Goal: Task Accomplishment & Management: Manage account settings

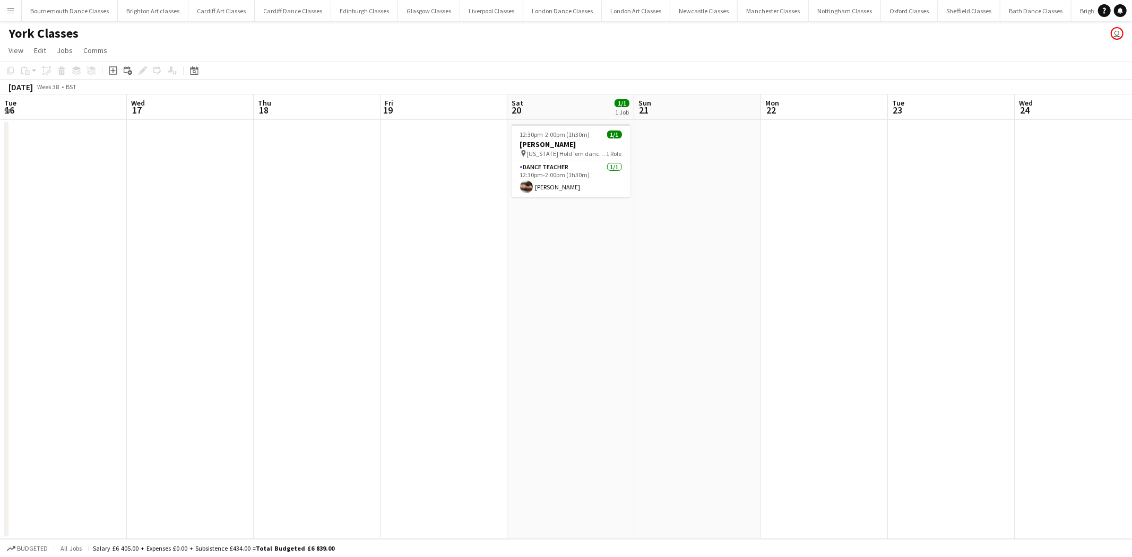
scroll to position [0, 382]
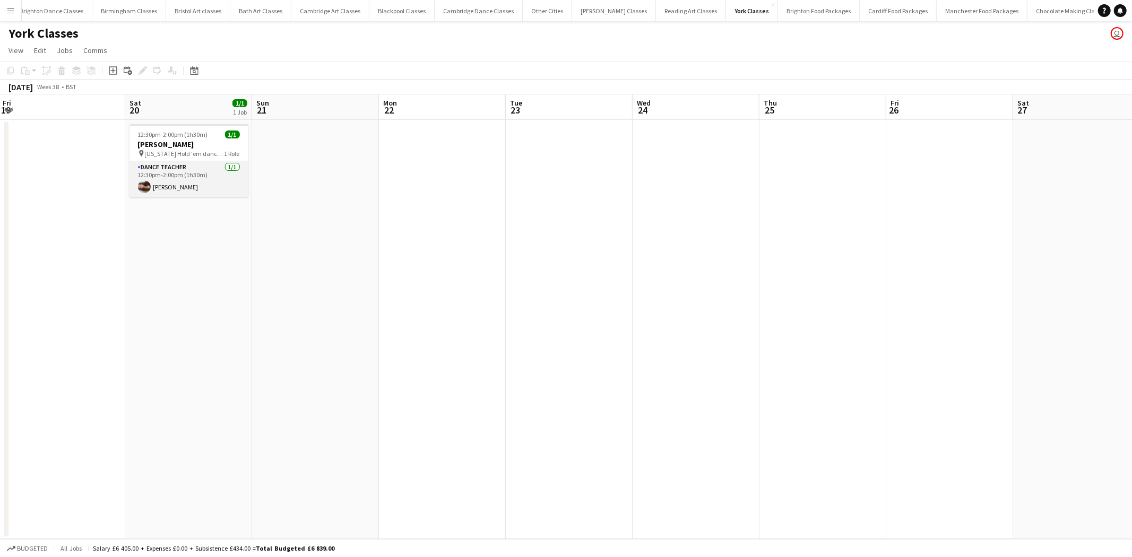
click at [218, 180] on app-card-role "Dance Teacher [DATE] 12:30pm-2:00pm (1h30m) [PERSON_NAME]" at bounding box center [188, 179] width 119 height 36
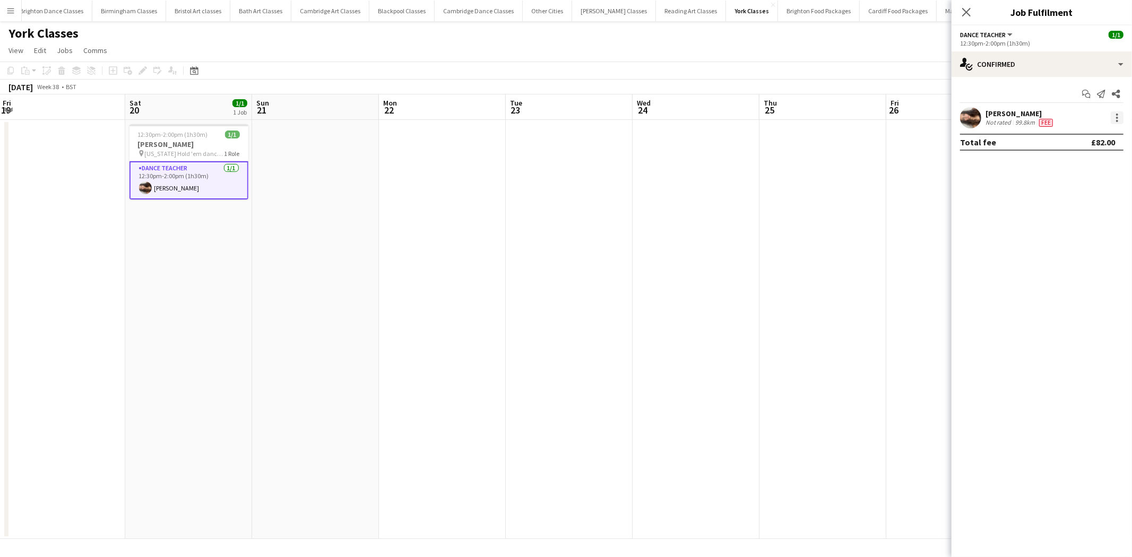
click at [1118, 119] on div at bounding box center [1117, 117] width 13 height 13
click at [1083, 243] on span "Remove" at bounding box center [1083, 240] width 66 height 10
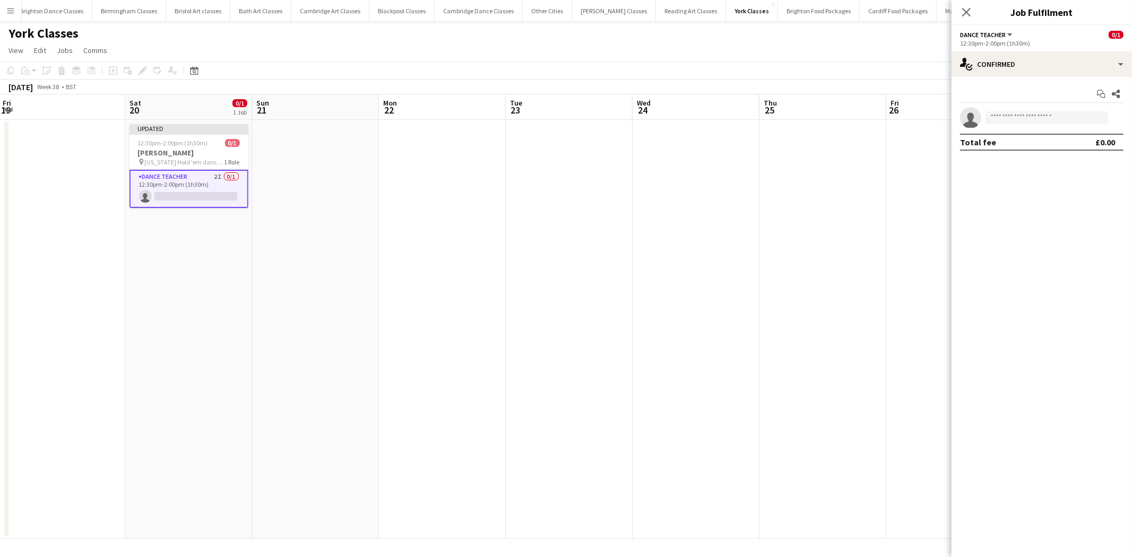
click at [592, 230] on app-date-cell at bounding box center [569, 329] width 127 height 419
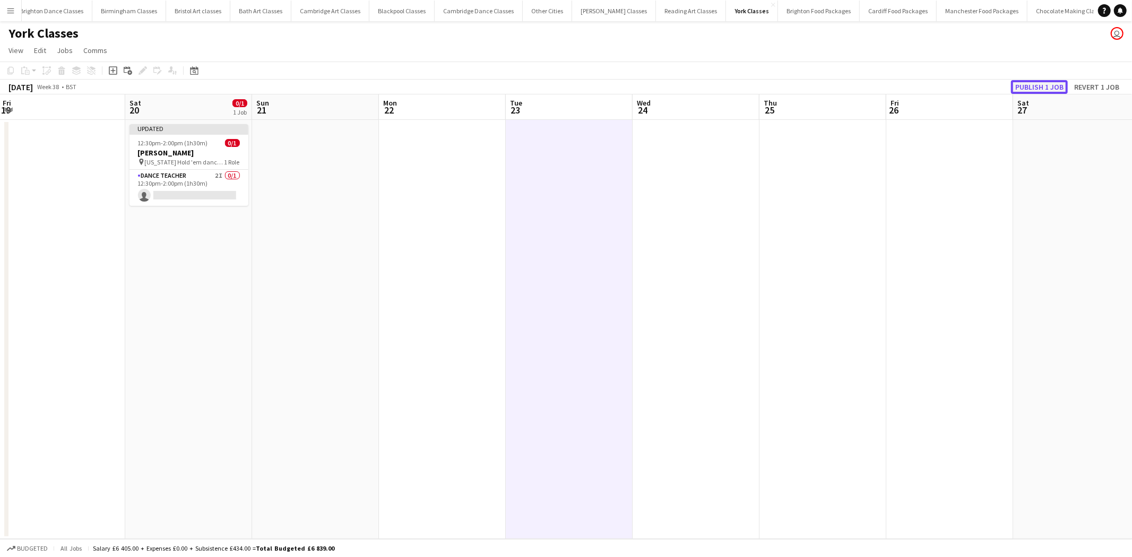
click at [1034, 87] on button "Publish 1 job" at bounding box center [1039, 87] width 57 height 14
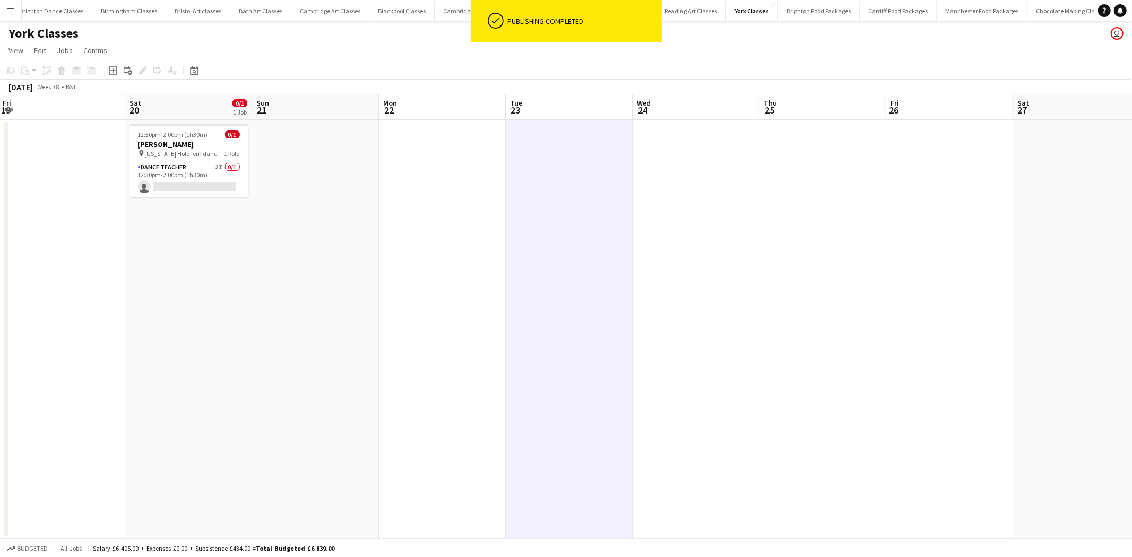
click at [19, 5] on button "Menu" at bounding box center [10, 10] width 21 height 21
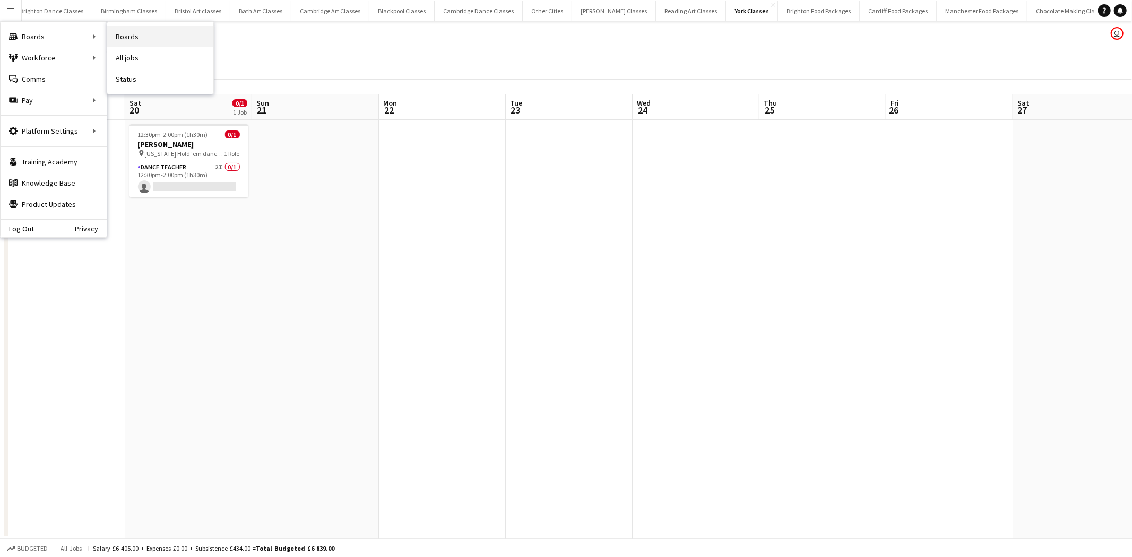
click at [168, 41] on link "Boards" at bounding box center [160, 36] width 106 height 21
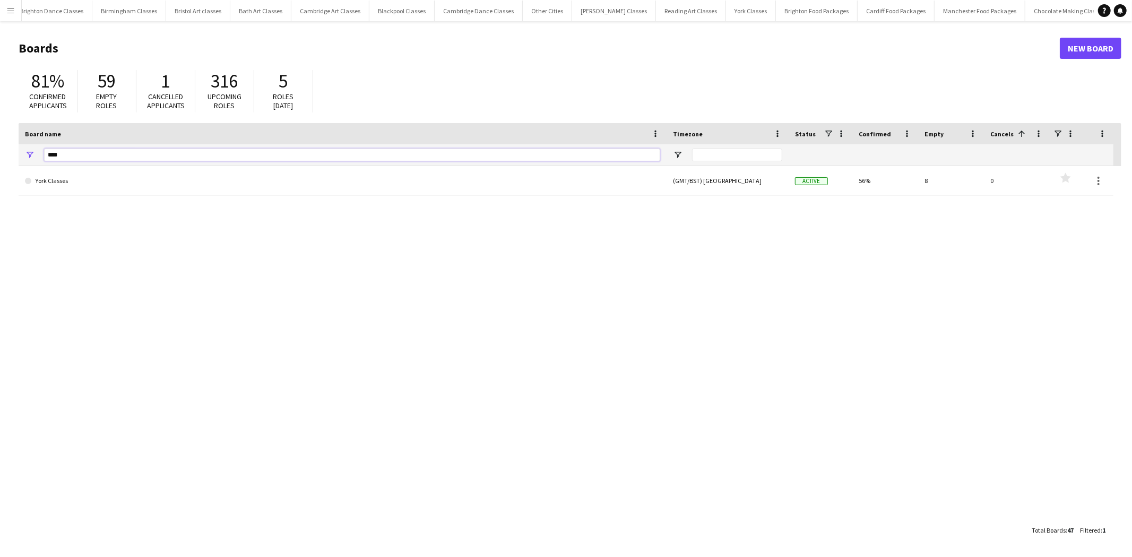
click at [138, 151] on input "****" at bounding box center [352, 155] width 616 height 13
type input "*"
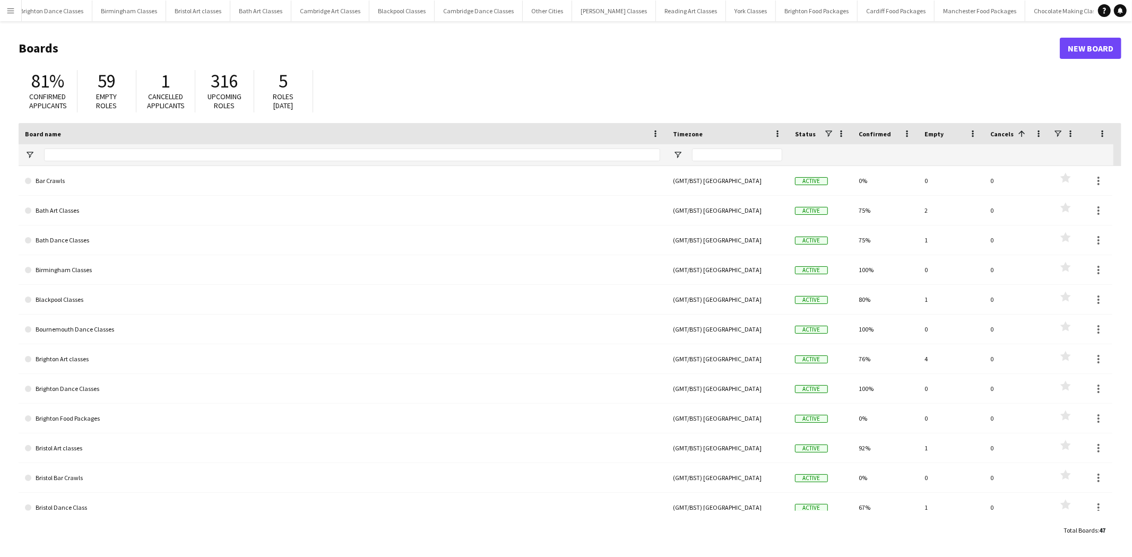
click at [13, 13] on app-icon "Menu" at bounding box center [10, 10] width 8 height 8
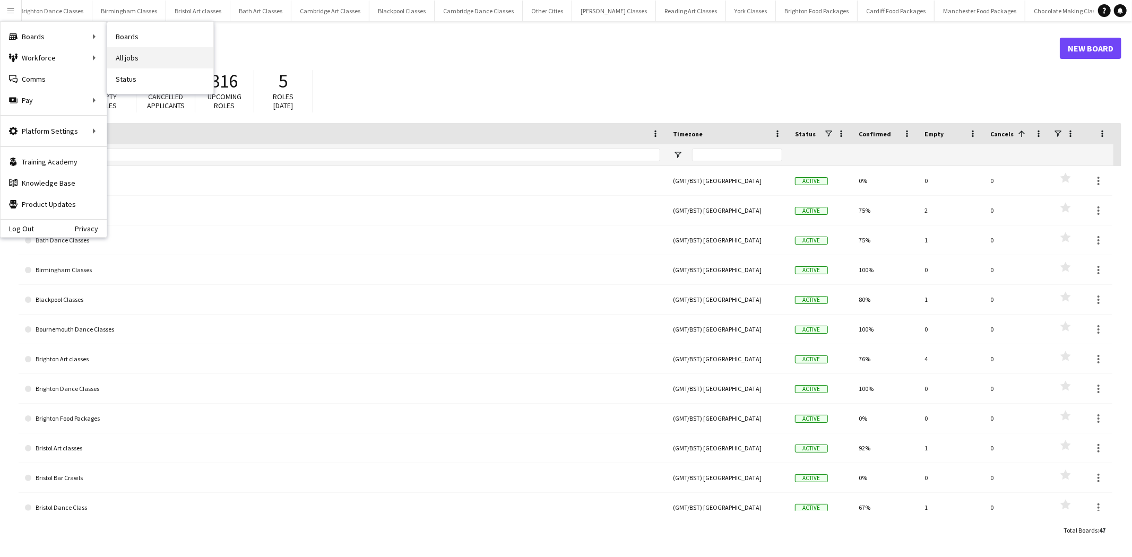
click at [142, 52] on link "All jobs" at bounding box center [160, 57] width 106 height 21
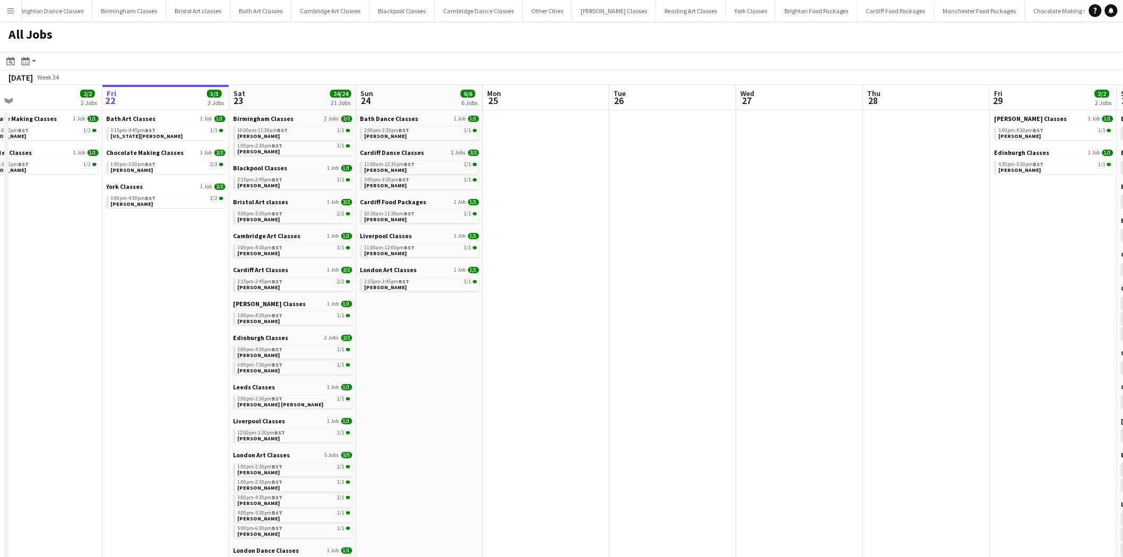
scroll to position [0, 290]
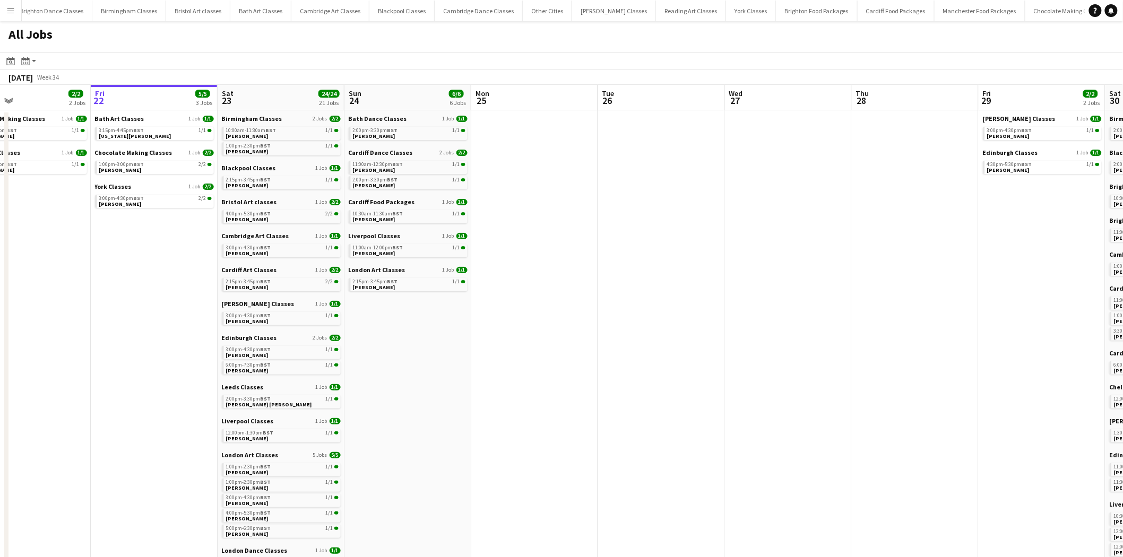
drag, startPoint x: 879, startPoint y: 335, endPoint x: 843, endPoint y: 338, distance: 36.8
click at [284, 186] on link "2:15pm-3:45pm BST 1/1 [PERSON_NAME]" at bounding box center [282, 182] width 113 height 12
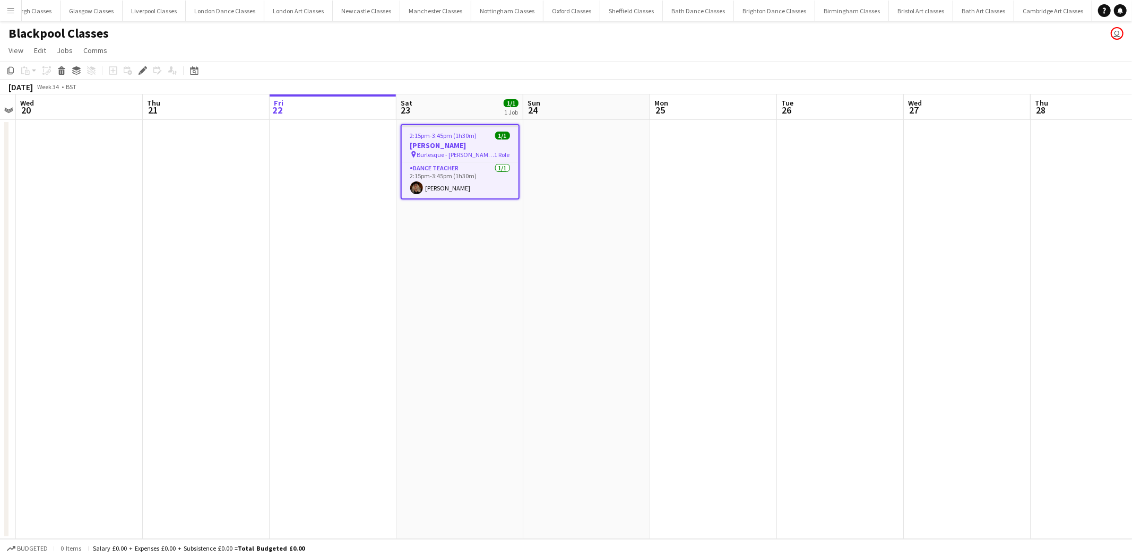
scroll to position [0, 376]
